Goal: Task Accomplishment & Management: Complete application form

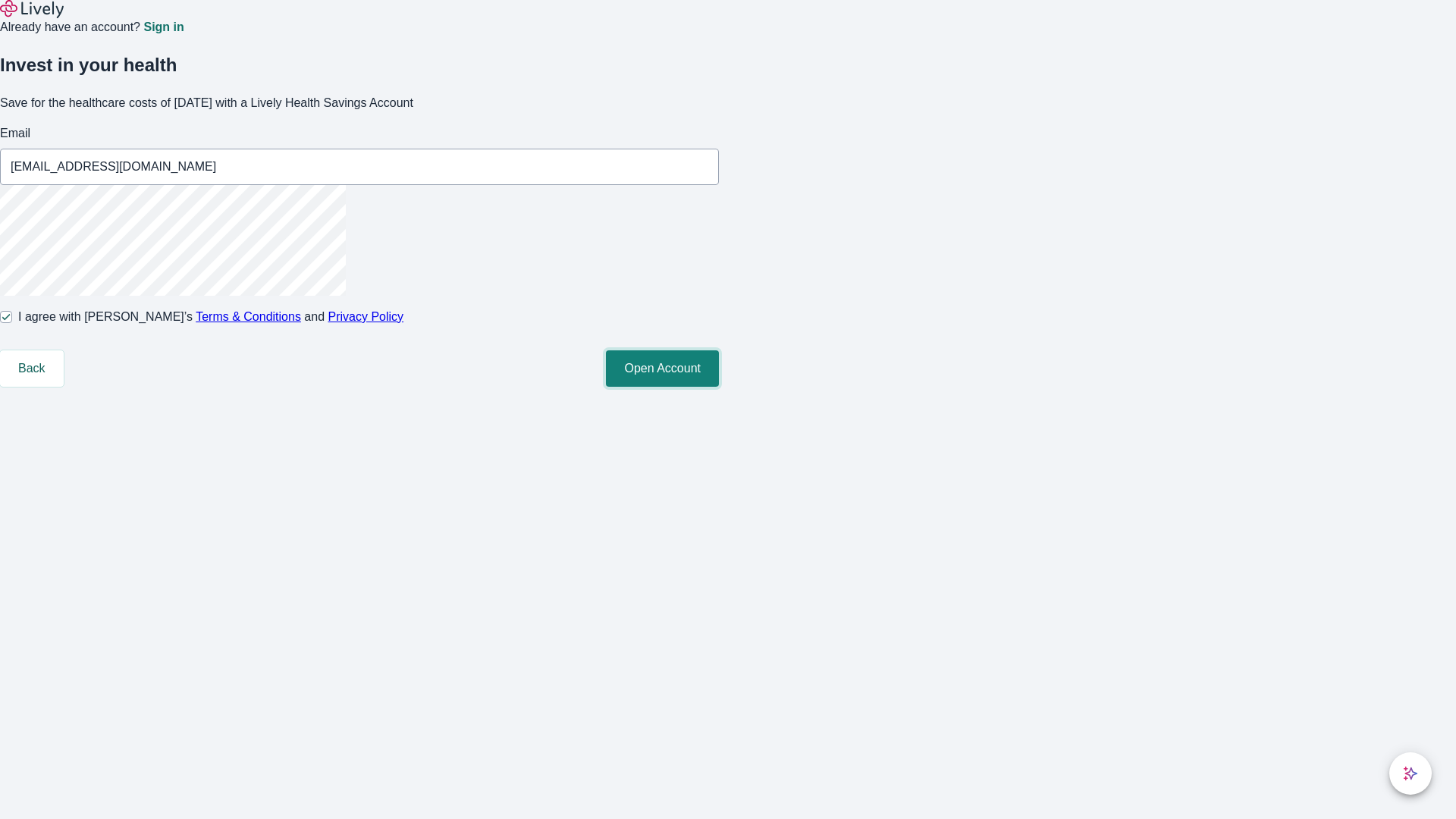
click at [719, 387] on button "Open Account" at bounding box center [662, 368] width 113 height 37
type input "[EMAIL_ADDRESS][DOMAIN_NAME]"
click at [12, 323] on input "I agree with Lively’s Terms & Conditions and Privacy Policy" at bounding box center [6, 317] width 12 height 12
checkbox input "false"
type input "[EMAIL_ADDRESS][DOMAIN_NAME]"
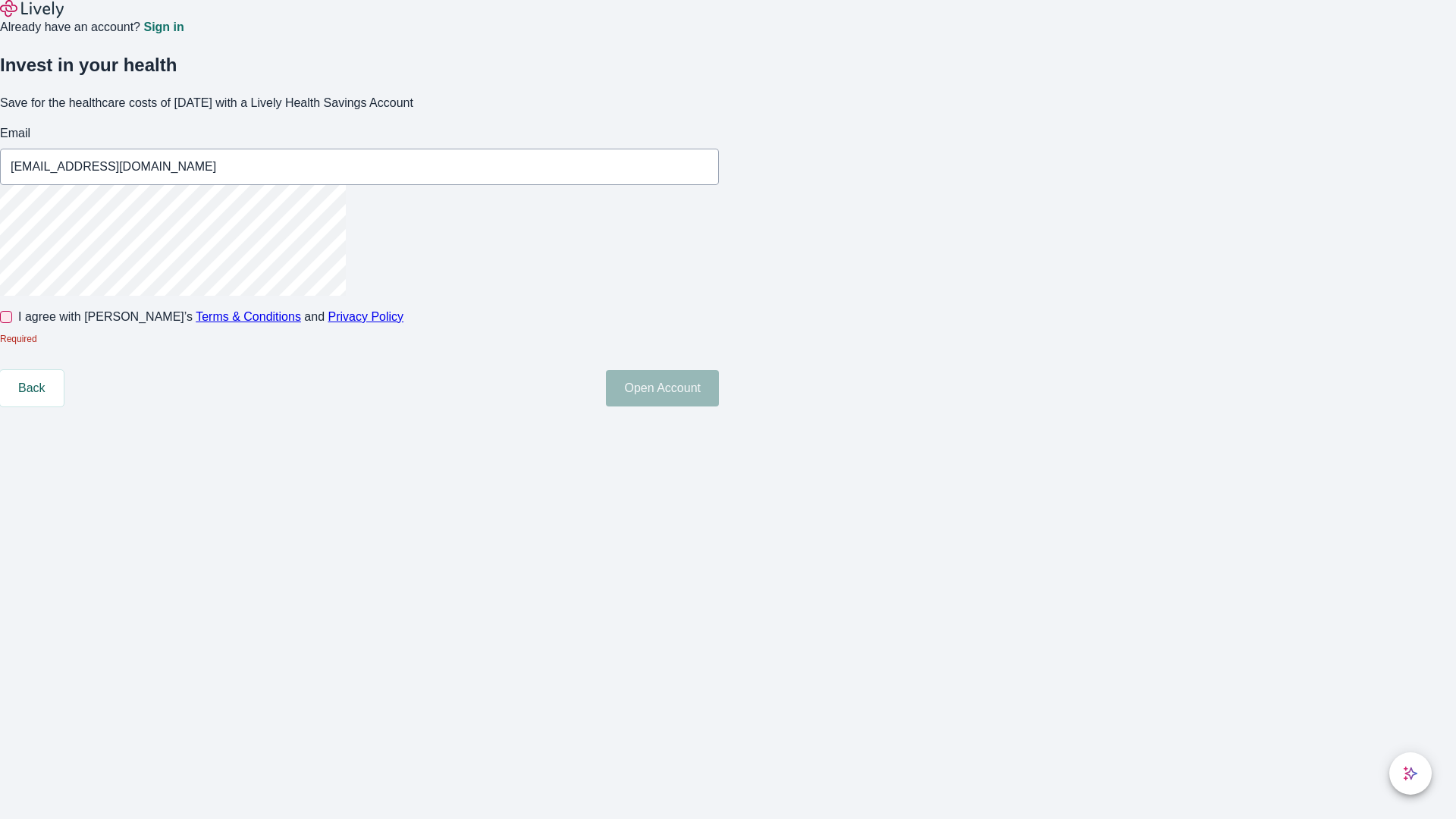
click at [12, 323] on input "I agree with Lively’s Terms & Conditions and Privacy Policy" at bounding box center [6, 317] width 12 height 12
checkbox input "true"
click at [719, 406] on button "Open Account" at bounding box center [662, 388] width 113 height 37
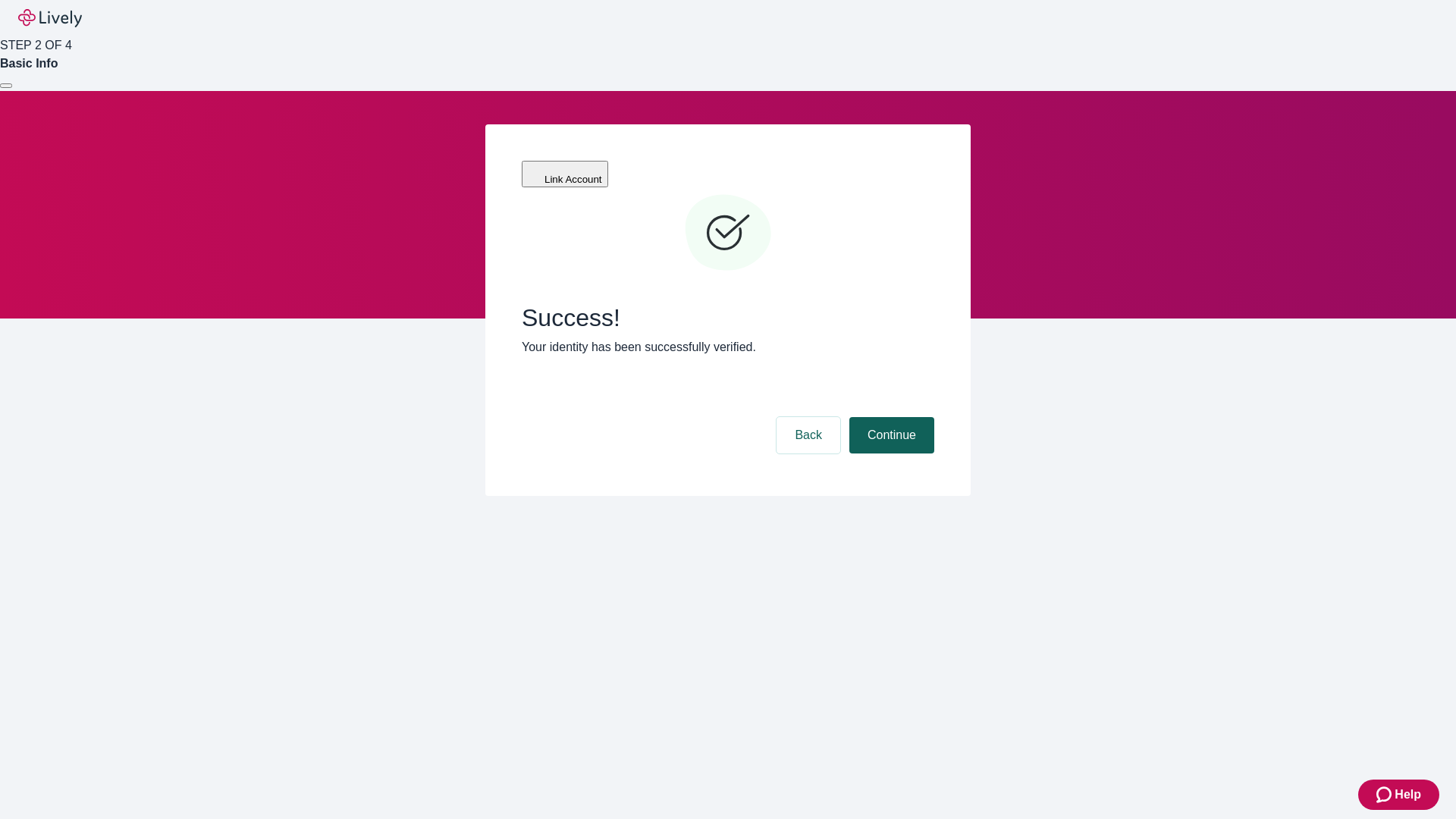
click at [889, 417] on button "Continue" at bounding box center [892, 435] width 85 height 37
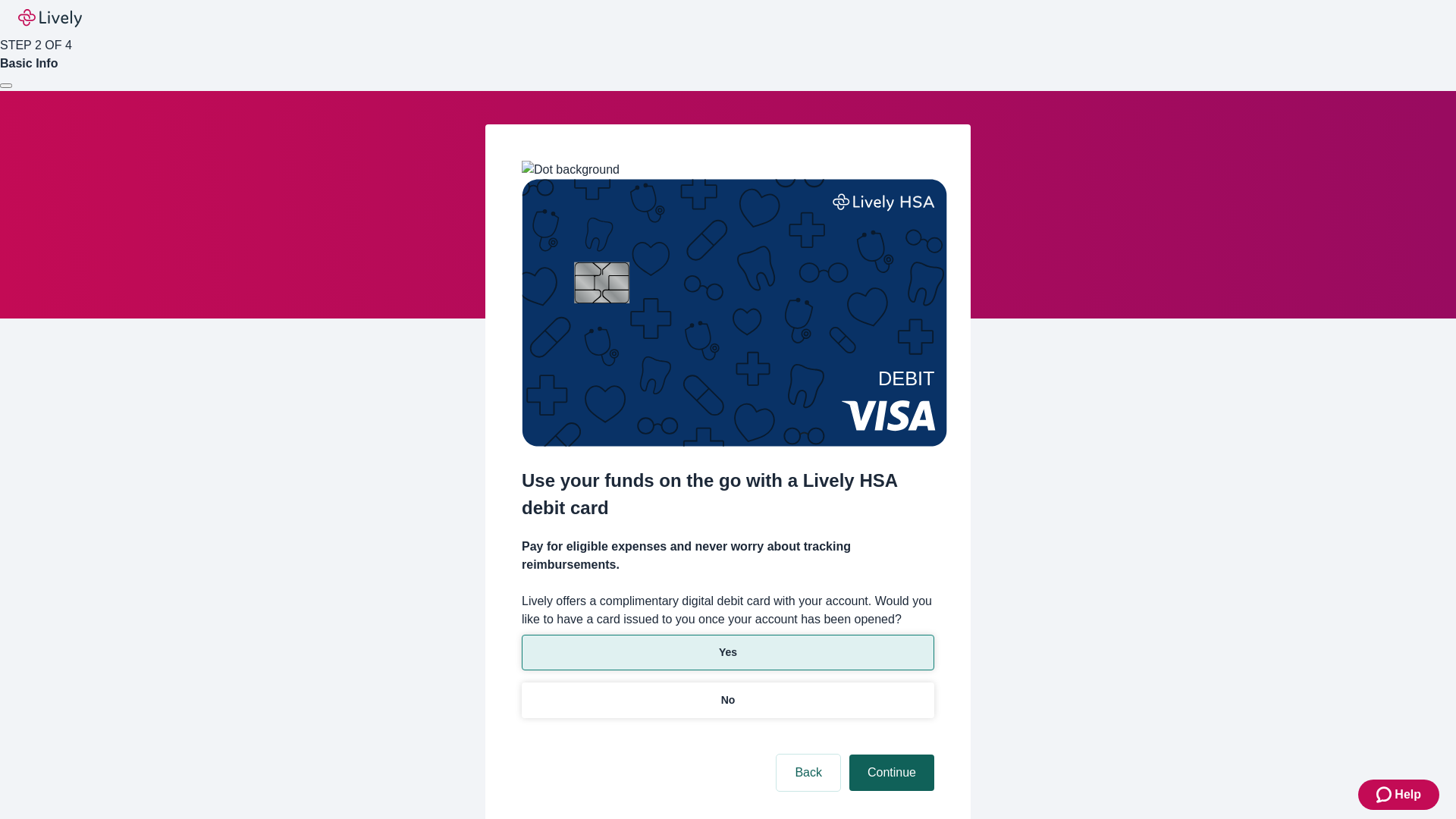
click at [727, 692] on p "No" at bounding box center [728, 700] width 14 height 16
click at [889, 754] on button "Continue" at bounding box center [892, 772] width 85 height 37
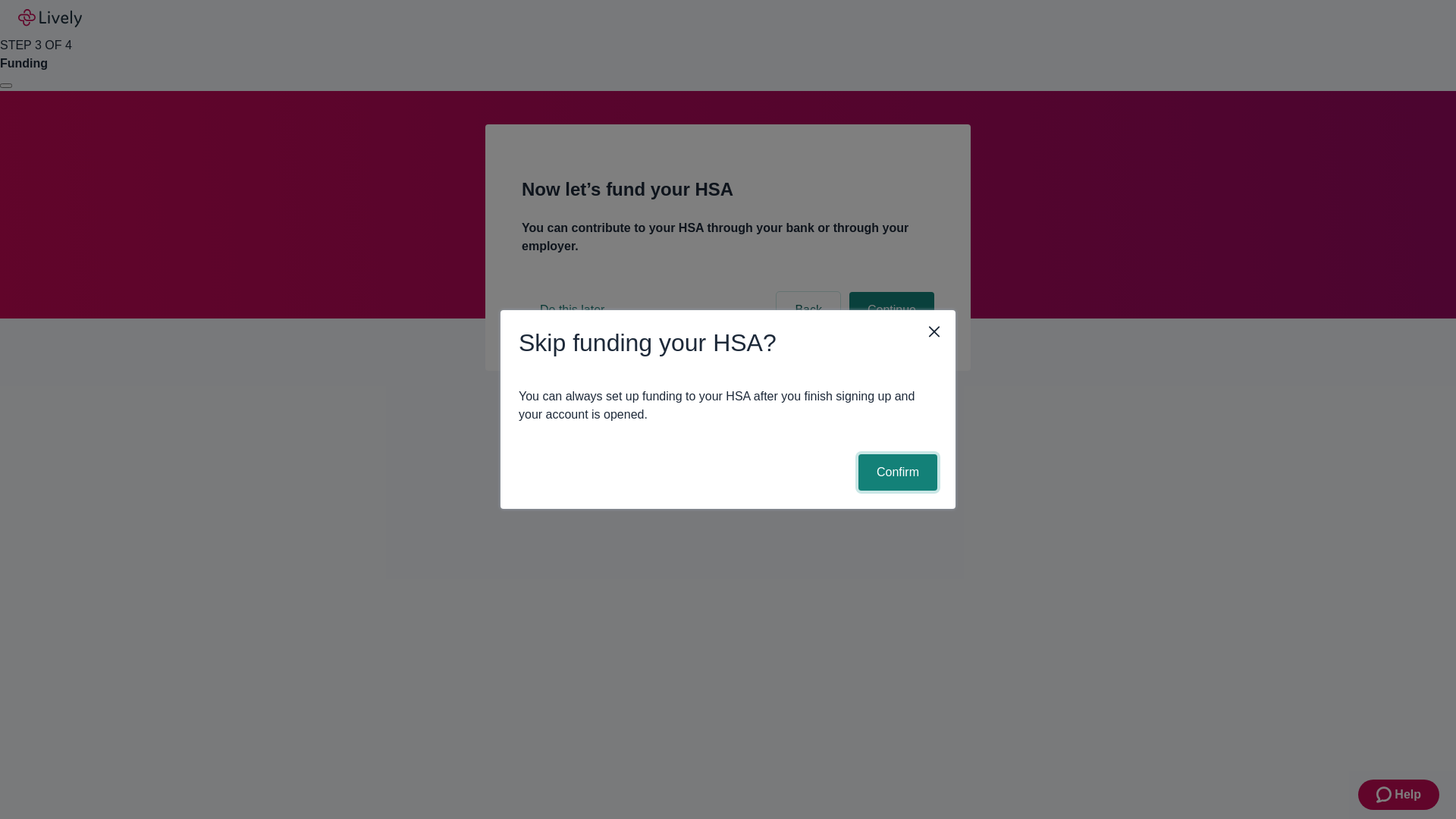
click at [895, 472] on button "Confirm" at bounding box center [897, 473] width 79 height 37
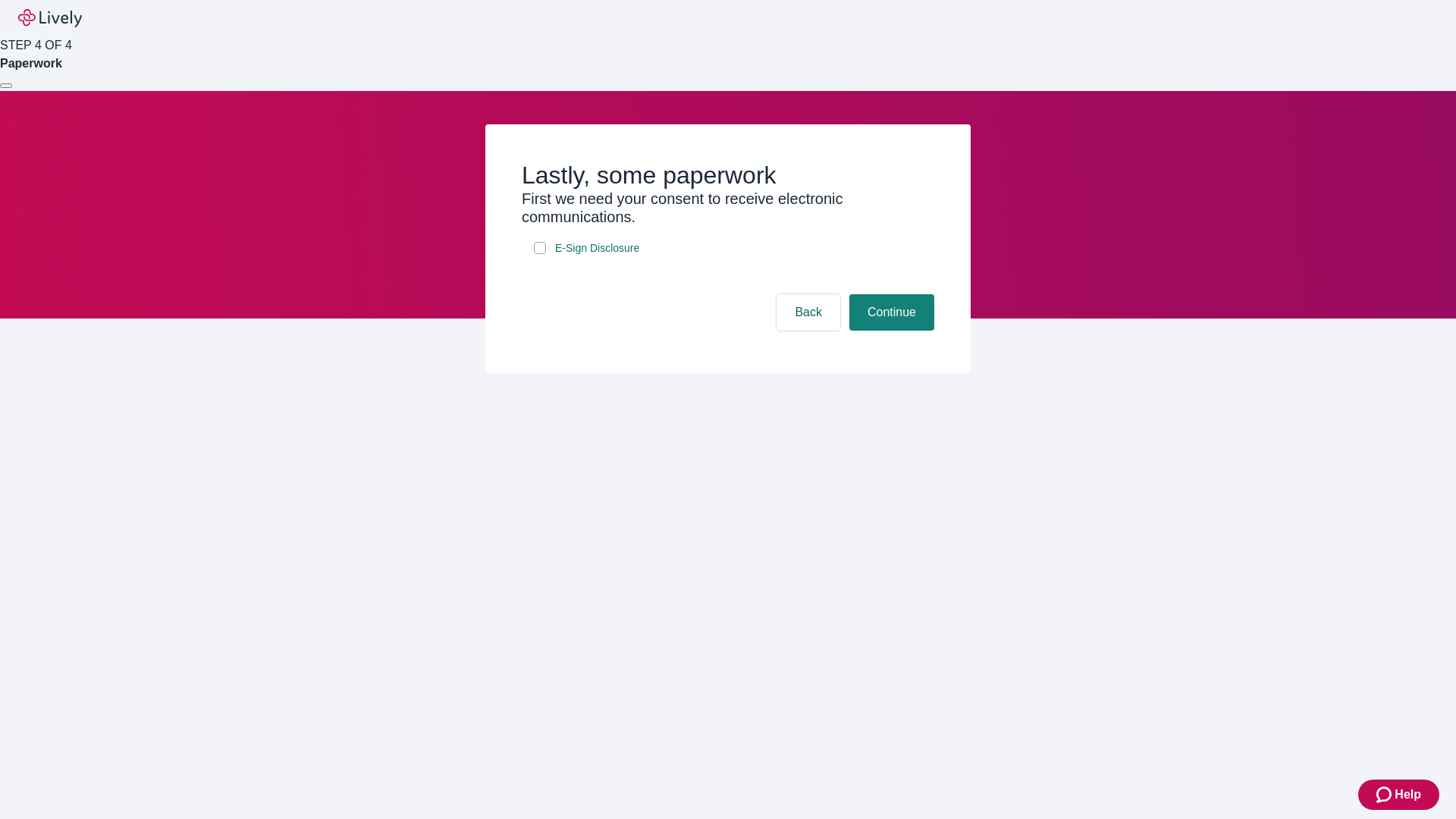
click at [540, 254] on input "E-Sign Disclosure" at bounding box center [540, 248] width 12 height 12
checkbox input "true"
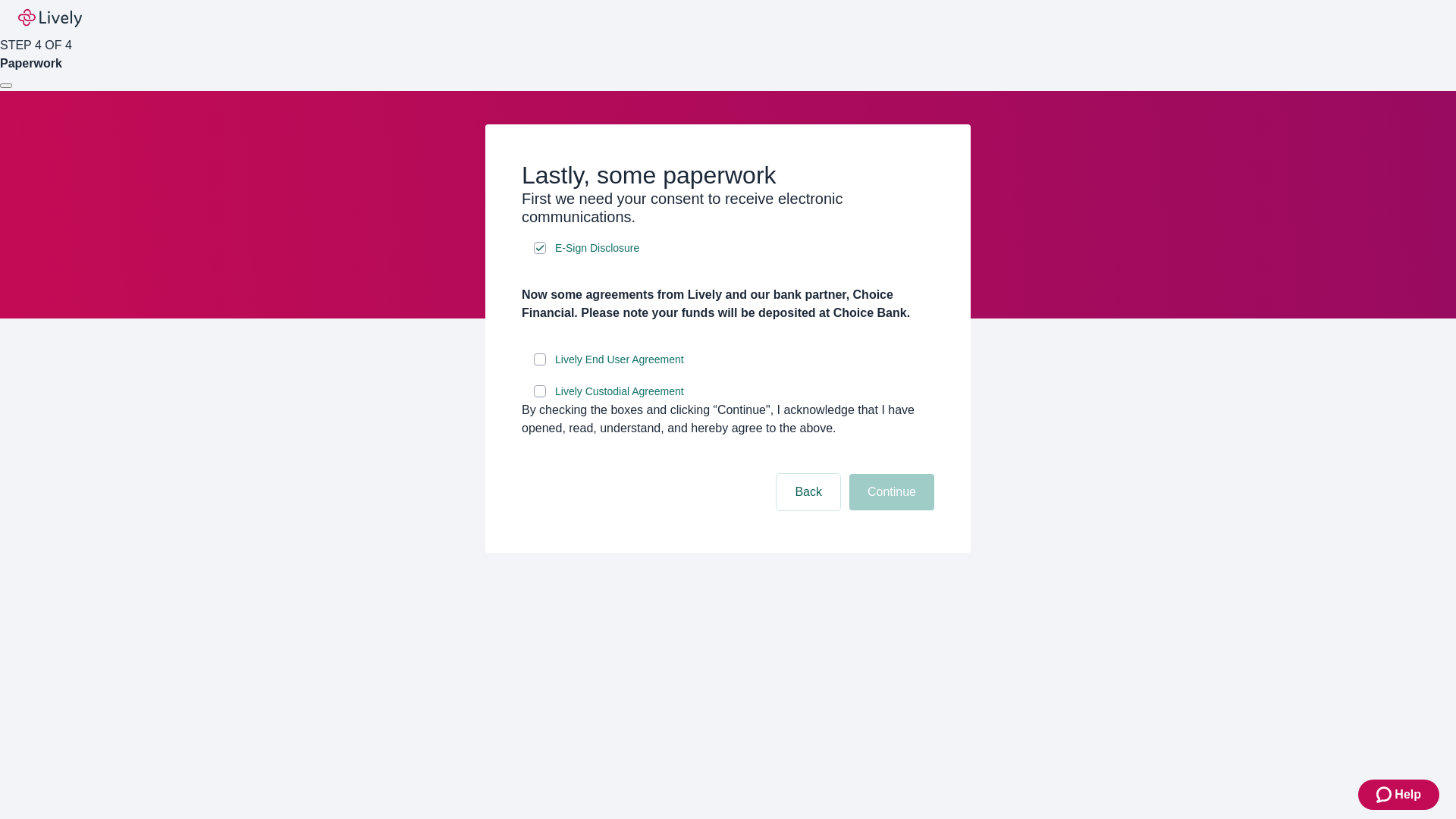
click at [540, 365] on input "Lively End User Agreement" at bounding box center [540, 359] width 12 height 12
checkbox input "true"
click at [540, 397] on input "Lively Custodial Agreement" at bounding box center [540, 391] width 12 height 12
checkbox input "true"
click at [889, 510] on button "Continue" at bounding box center [892, 492] width 85 height 37
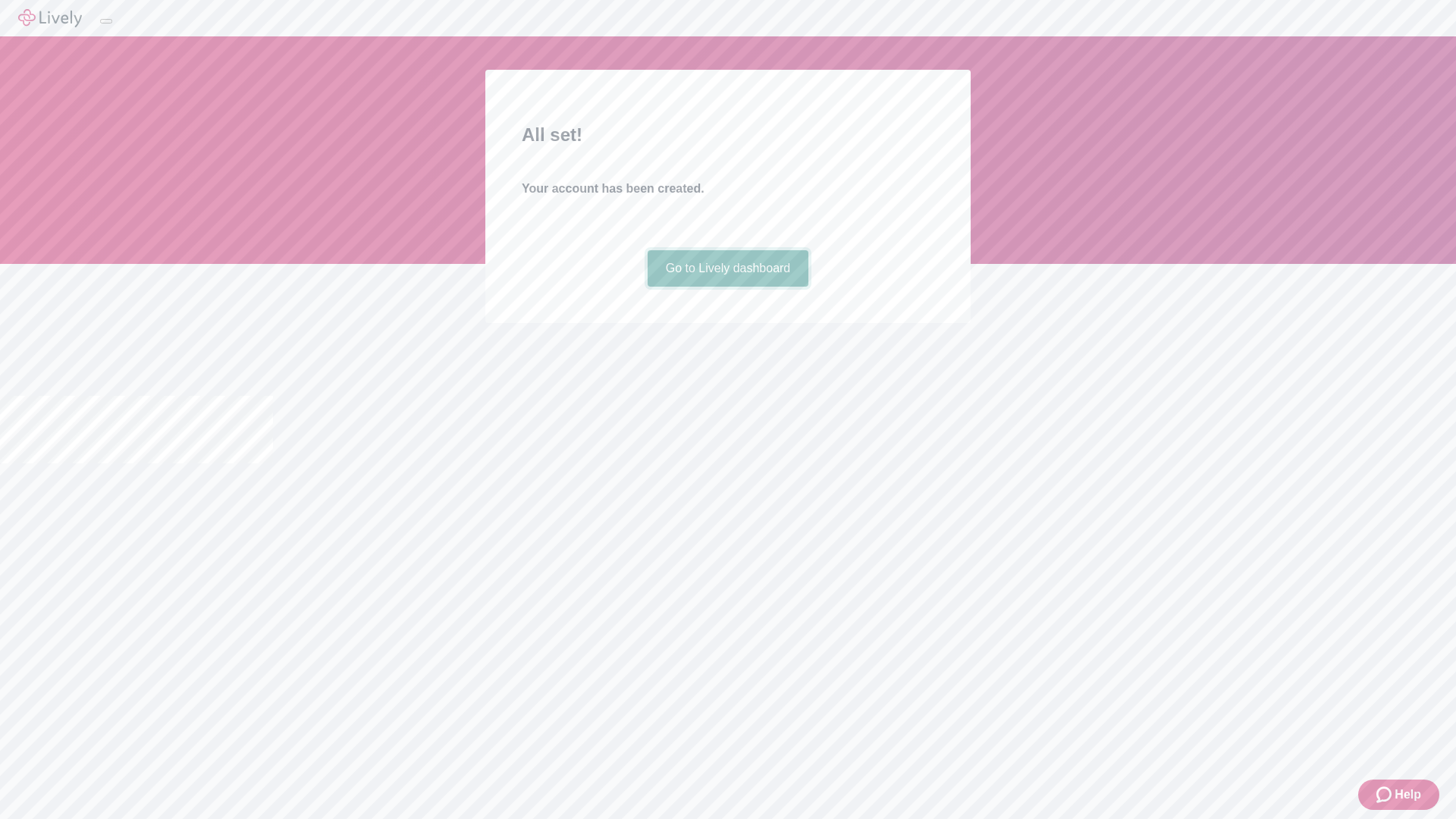
click at [727, 287] on link "Go to Lively dashboard" at bounding box center [728, 268] width 162 height 37
